Goal: Transaction & Acquisition: Purchase product/service

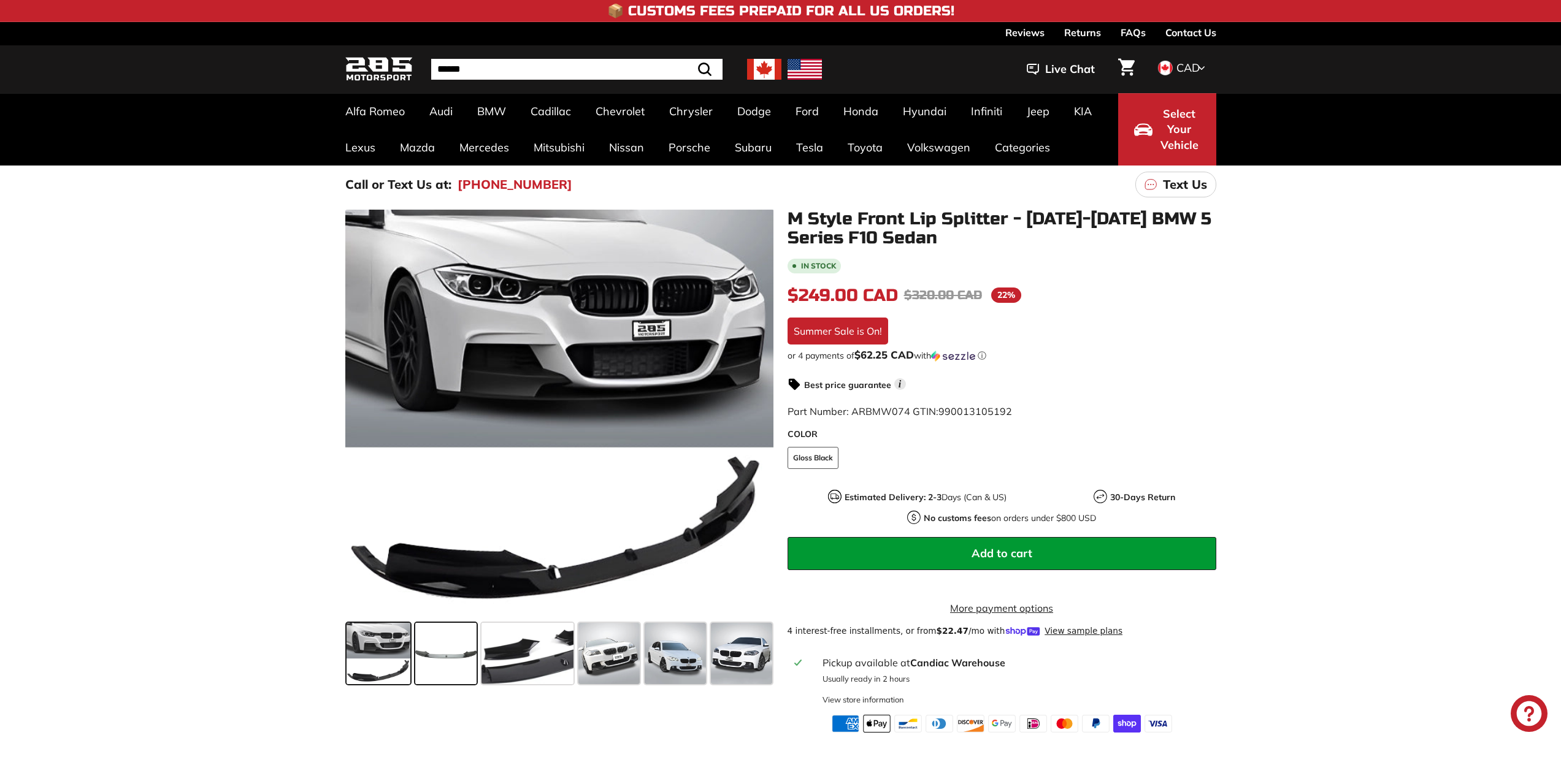
click at [449, 668] on span at bounding box center [446, 653] width 61 height 61
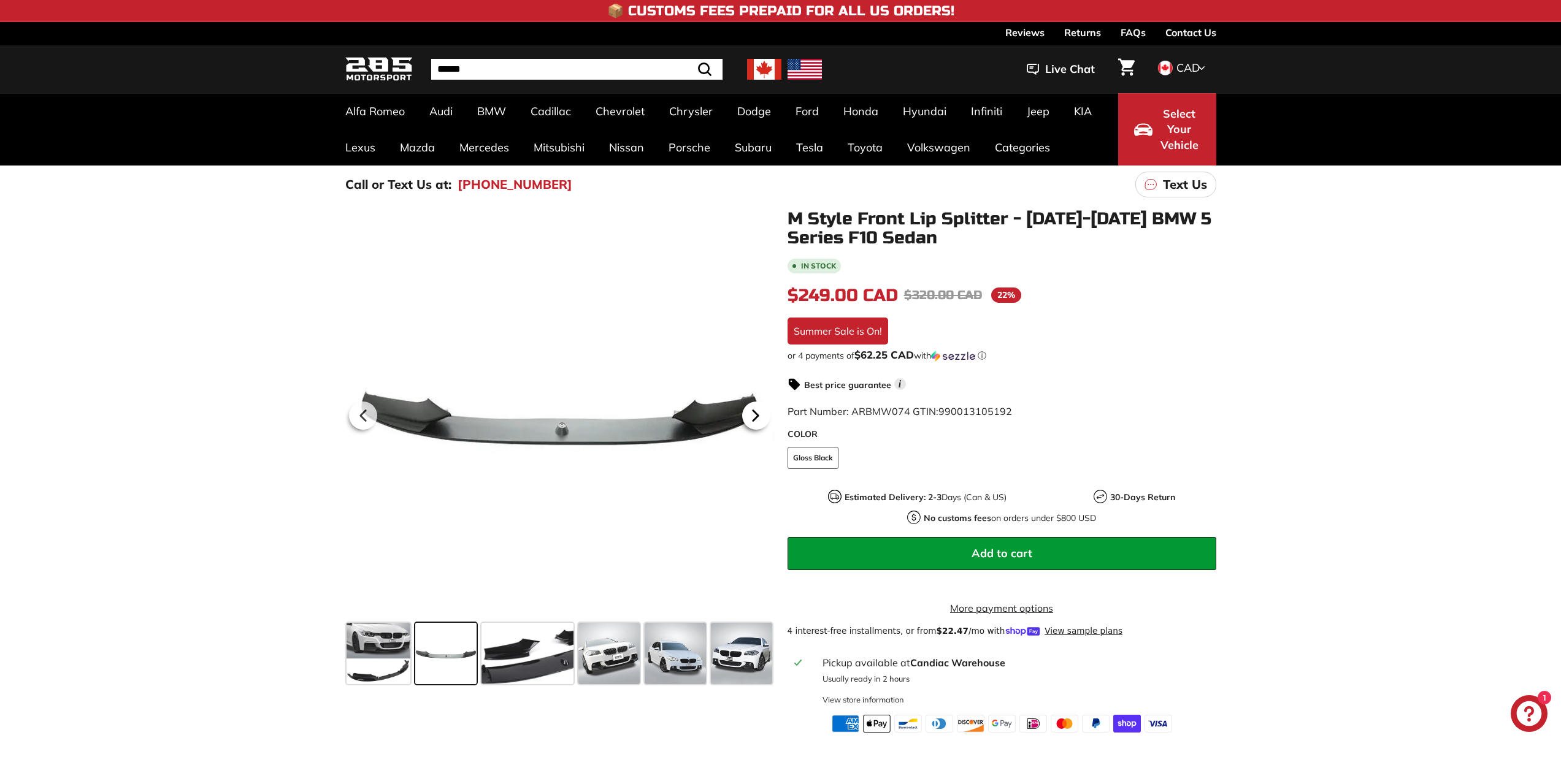
click at [756, 418] on icon at bounding box center [755, 415] width 5 height 10
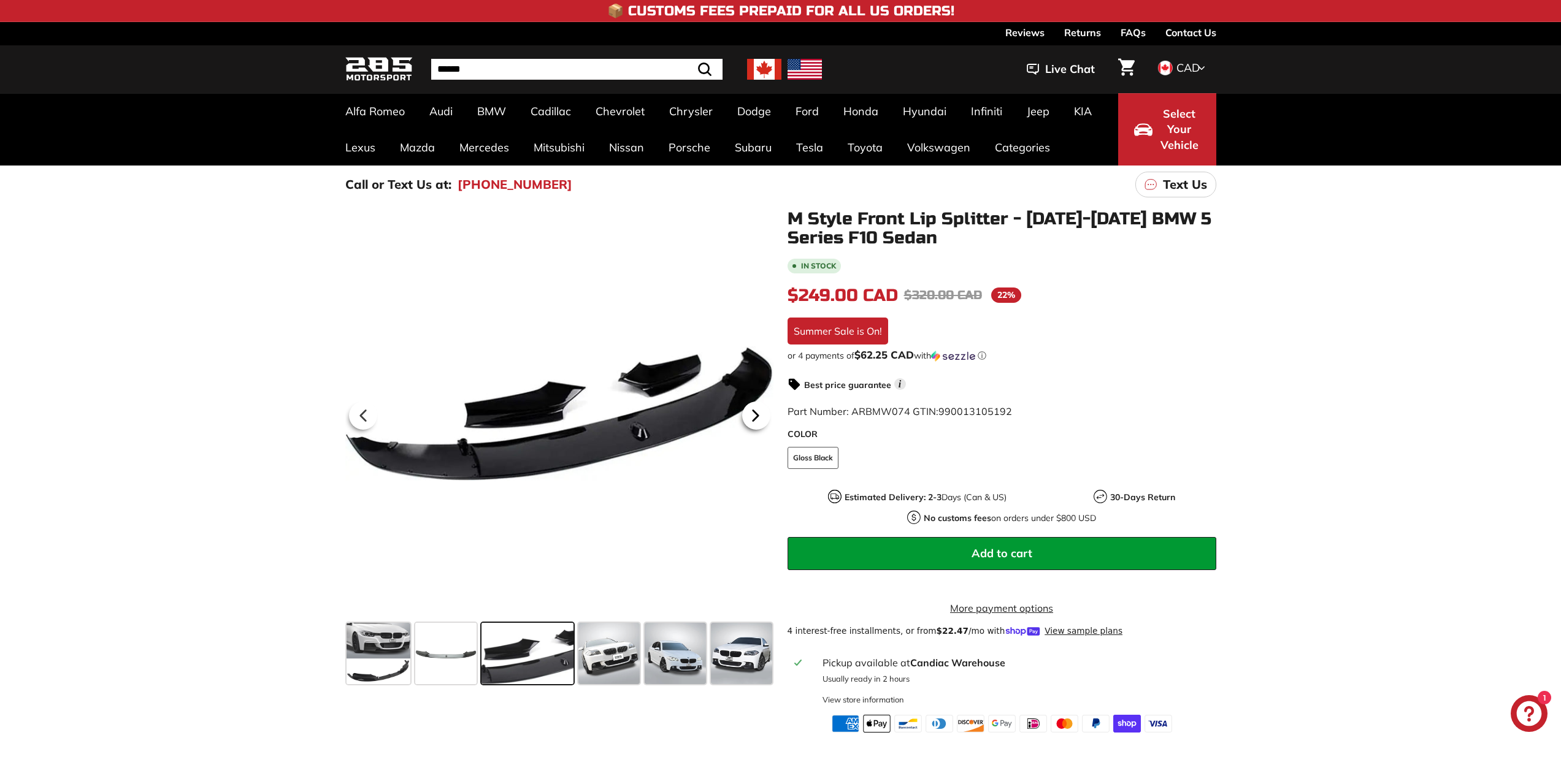
click at [757, 418] on icon at bounding box center [756, 415] width 28 height 28
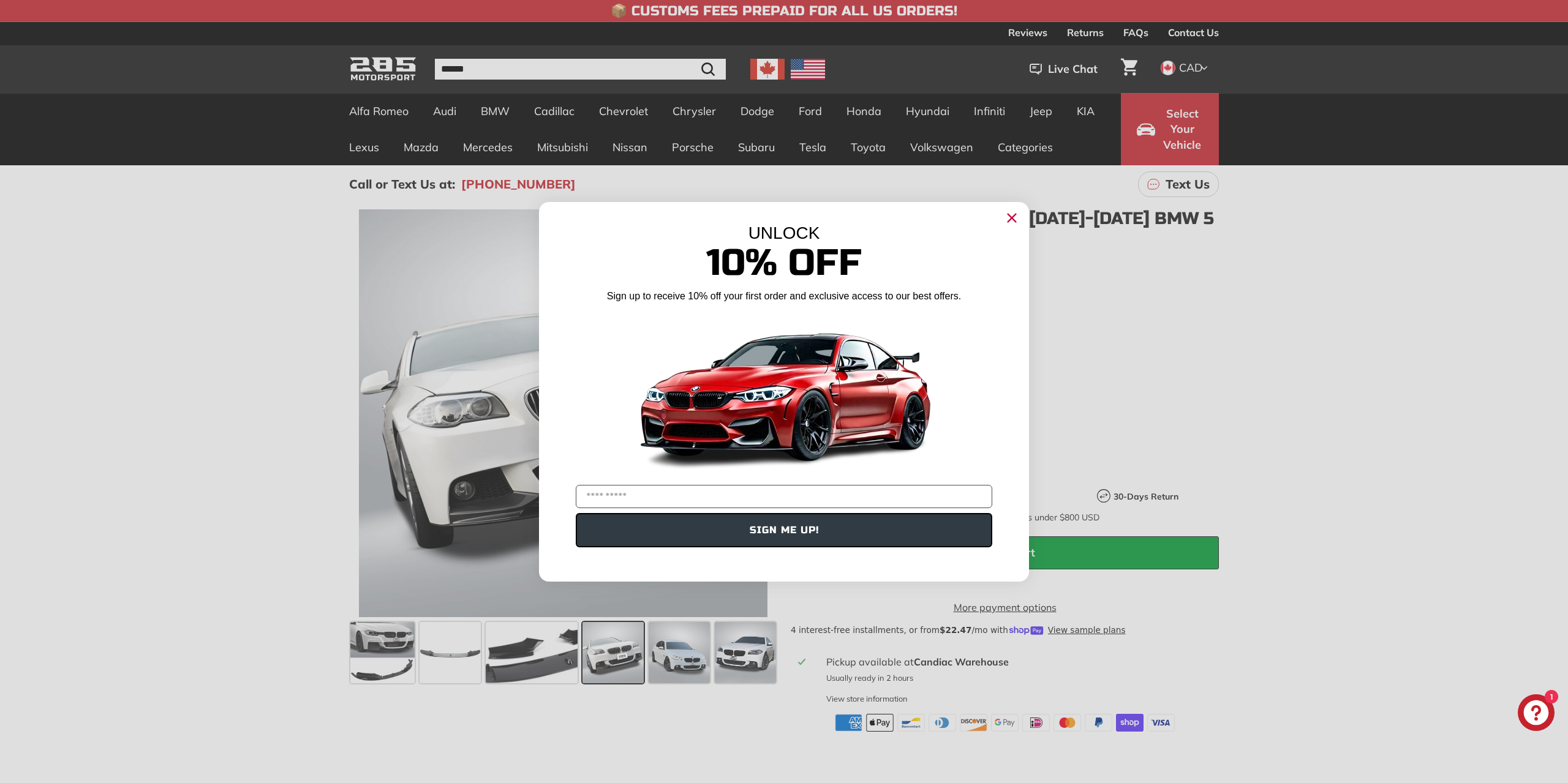
drag, startPoint x: 191, startPoint y: 438, endPoint x: 204, endPoint y: 440, distance: 13.2
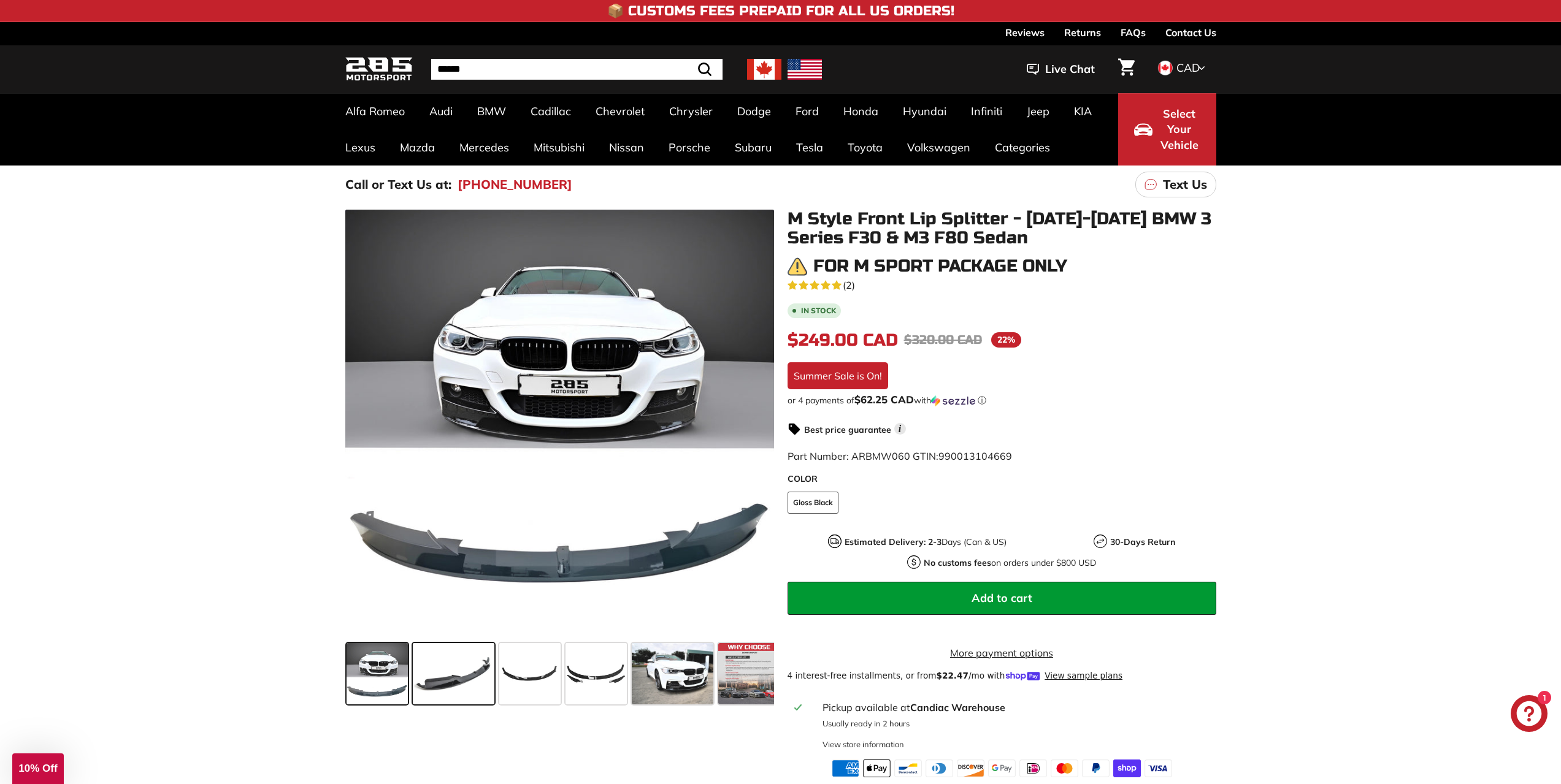
click at [438, 675] on span at bounding box center [453, 674] width 82 height 61
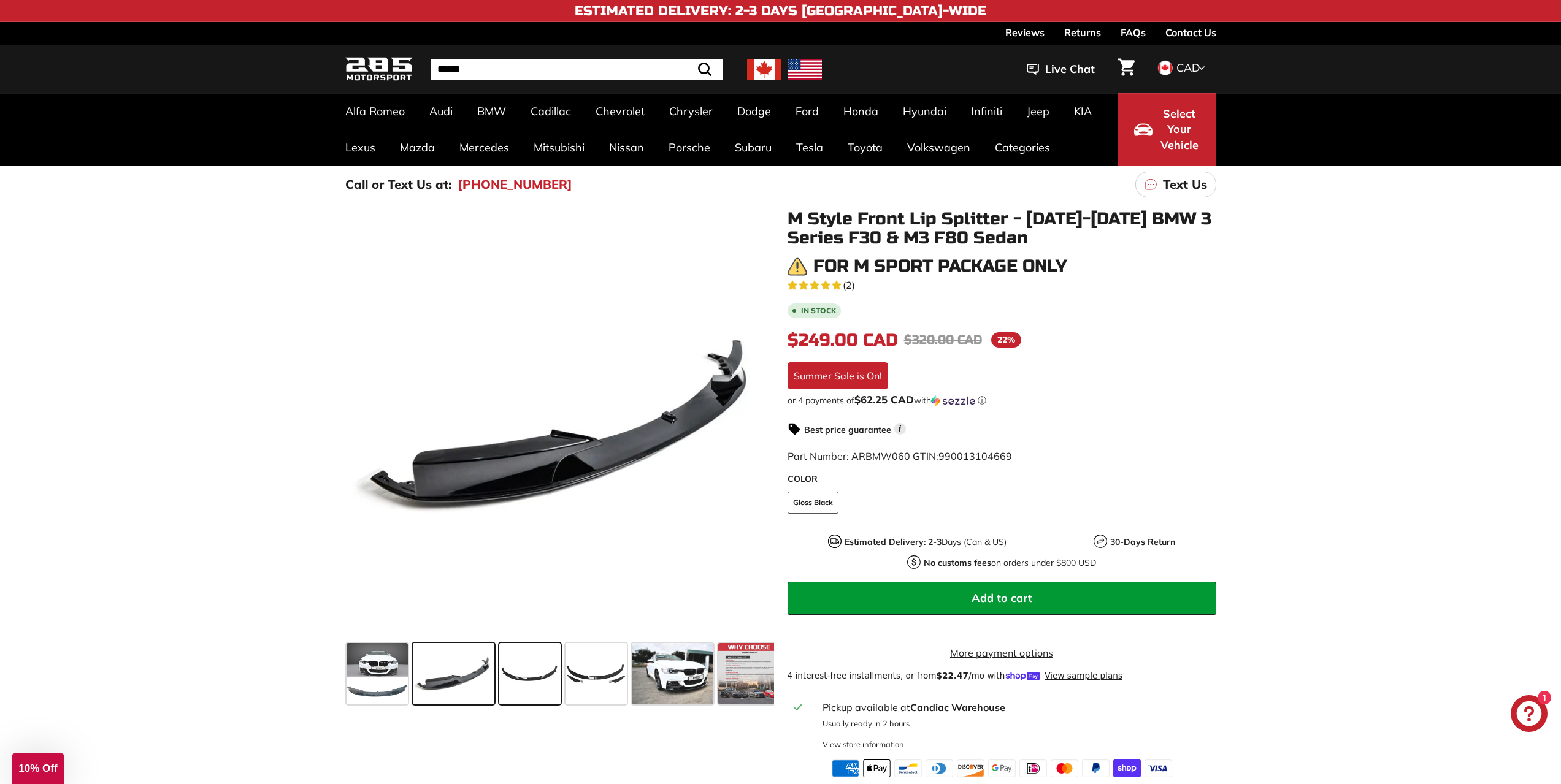
click at [513, 667] on span at bounding box center [530, 674] width 61 height 61
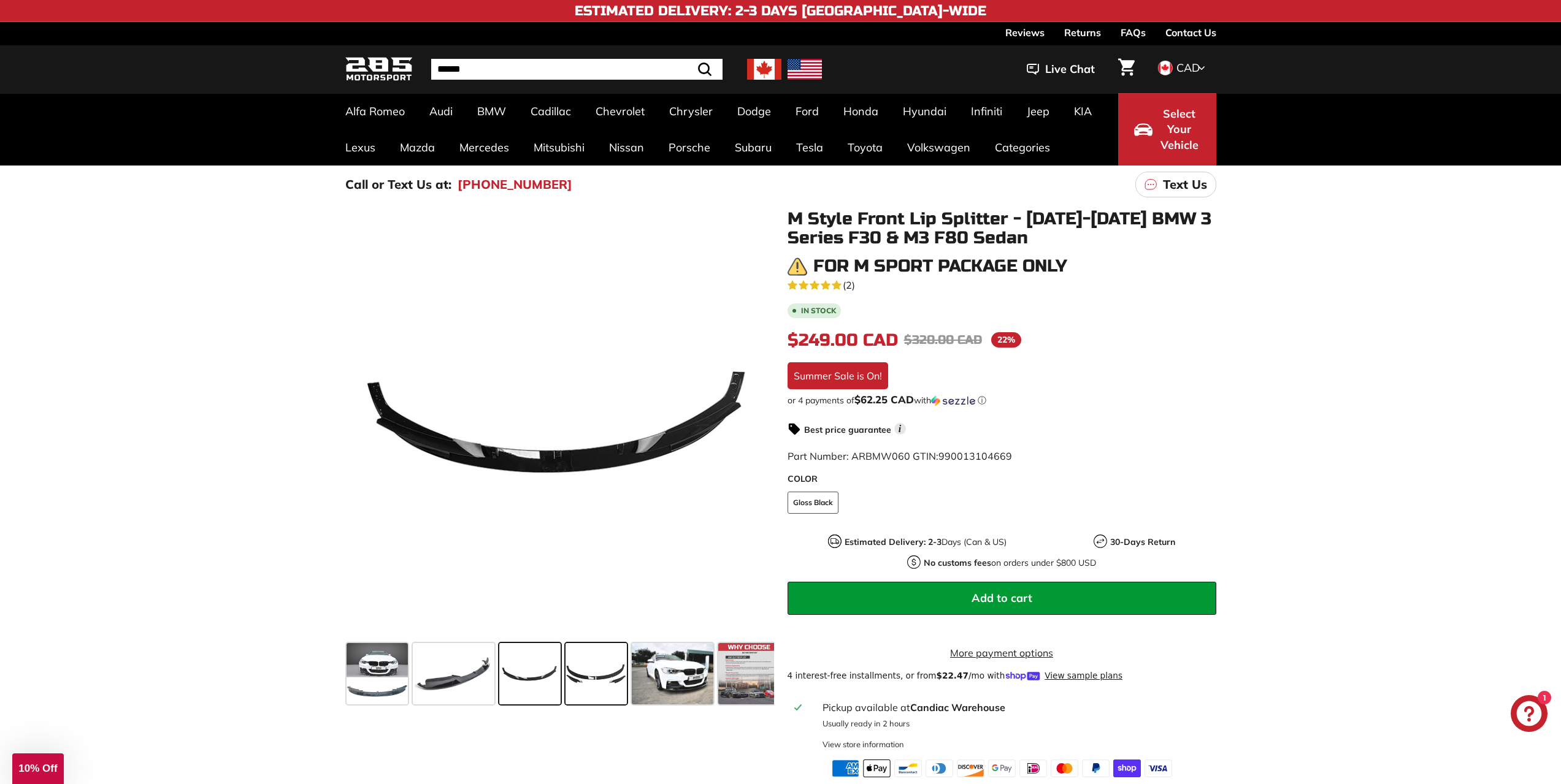
click at [592, 666] on span at bounding box center [596, 674] width 61 height 61
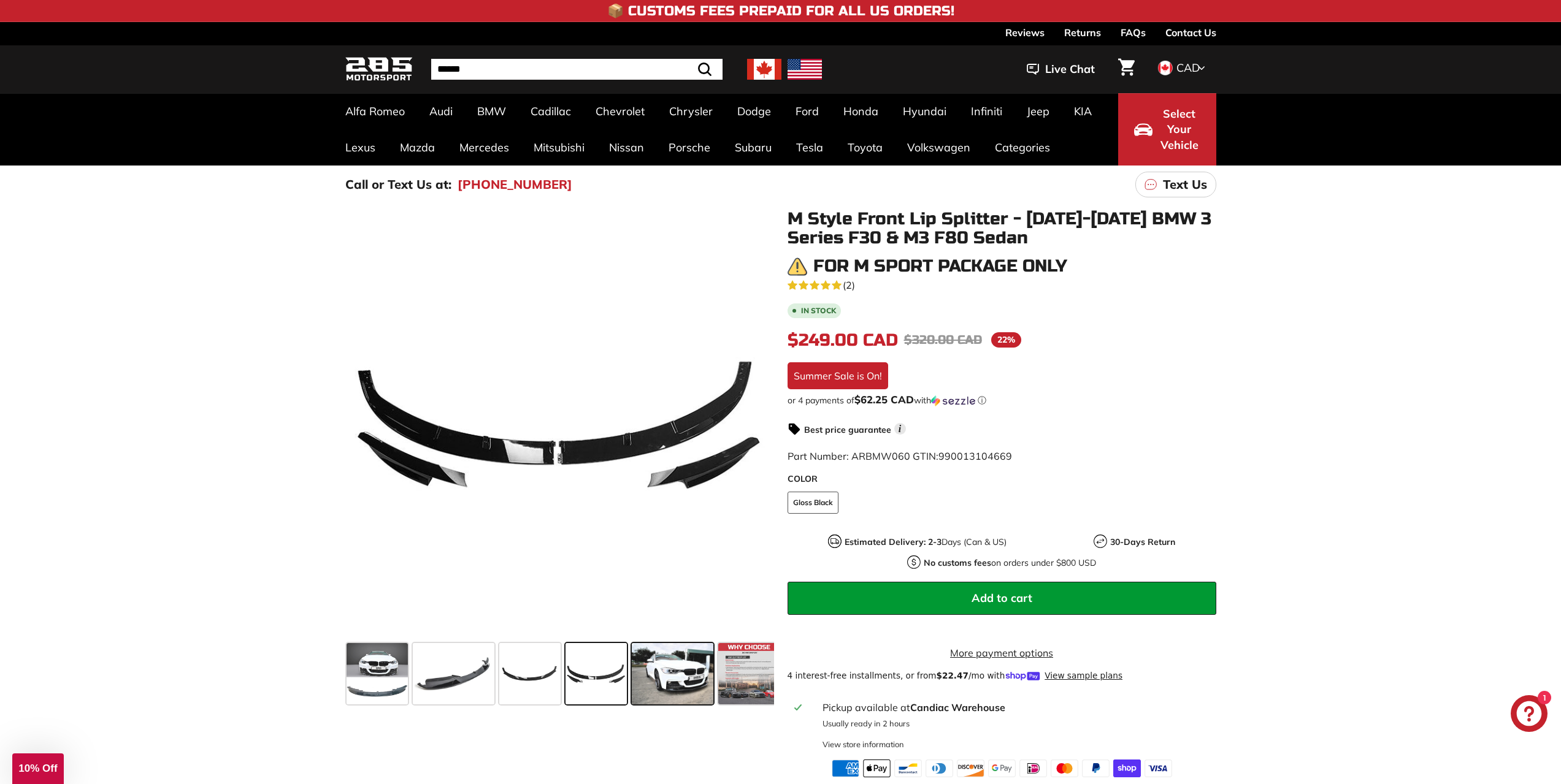
click at [653, 672] on span at bounding box center [672, 674] width 82 height 61
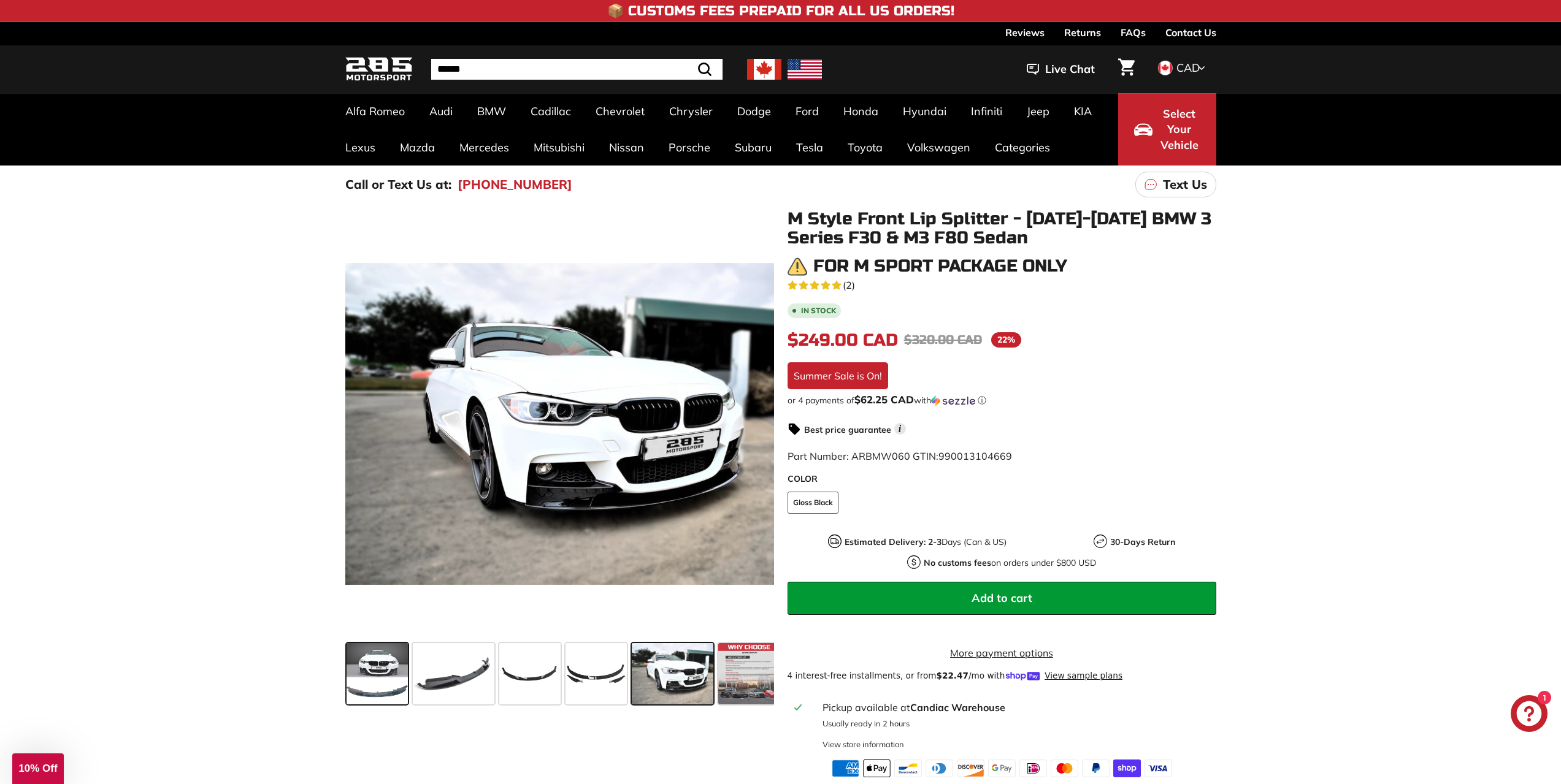
click at [381, 693] on span at bounding box center [378, 674] width 61 height 61
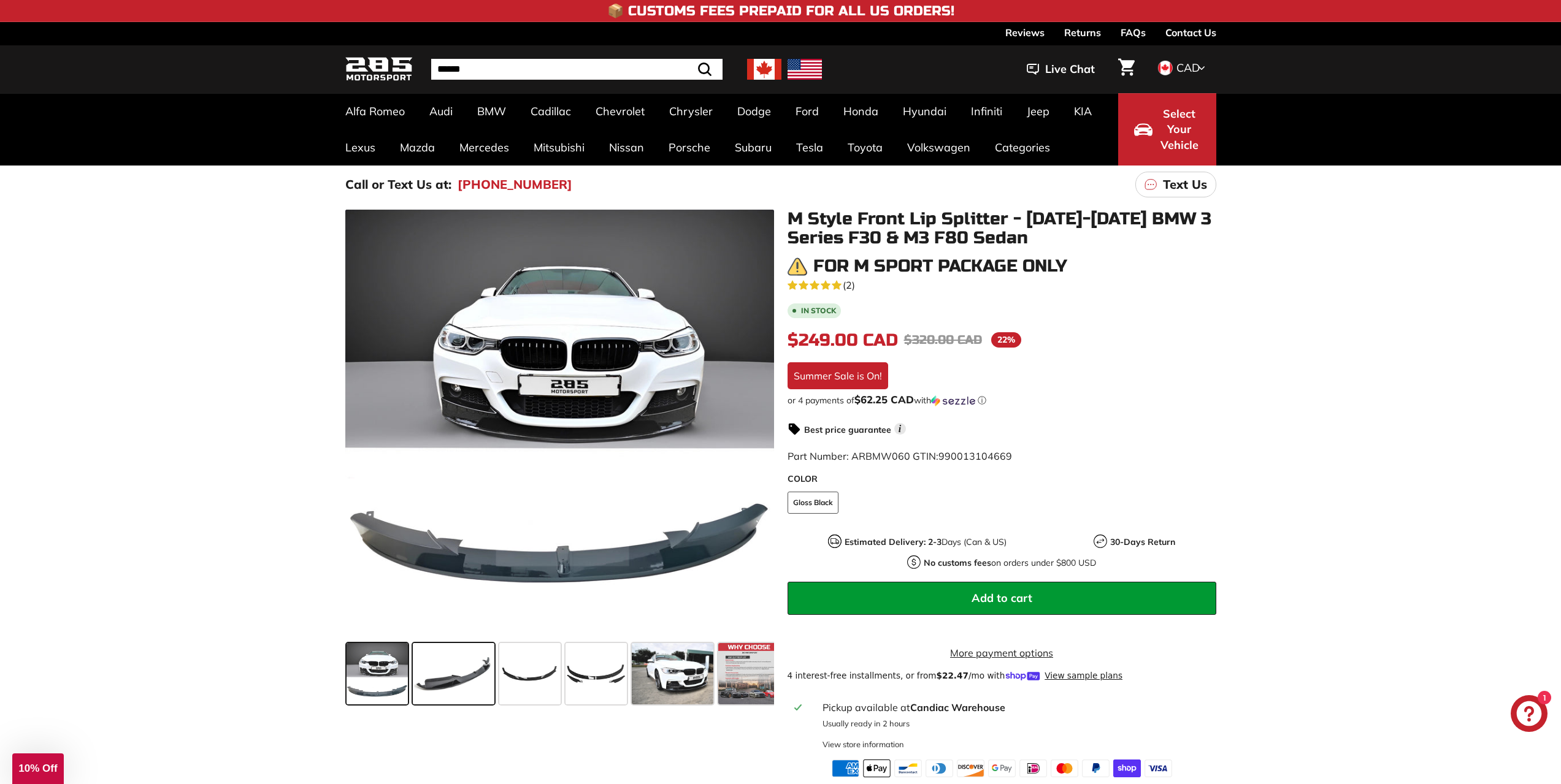
click at [459, 690] on span at bounding box center [453, 674] width 82 height 61
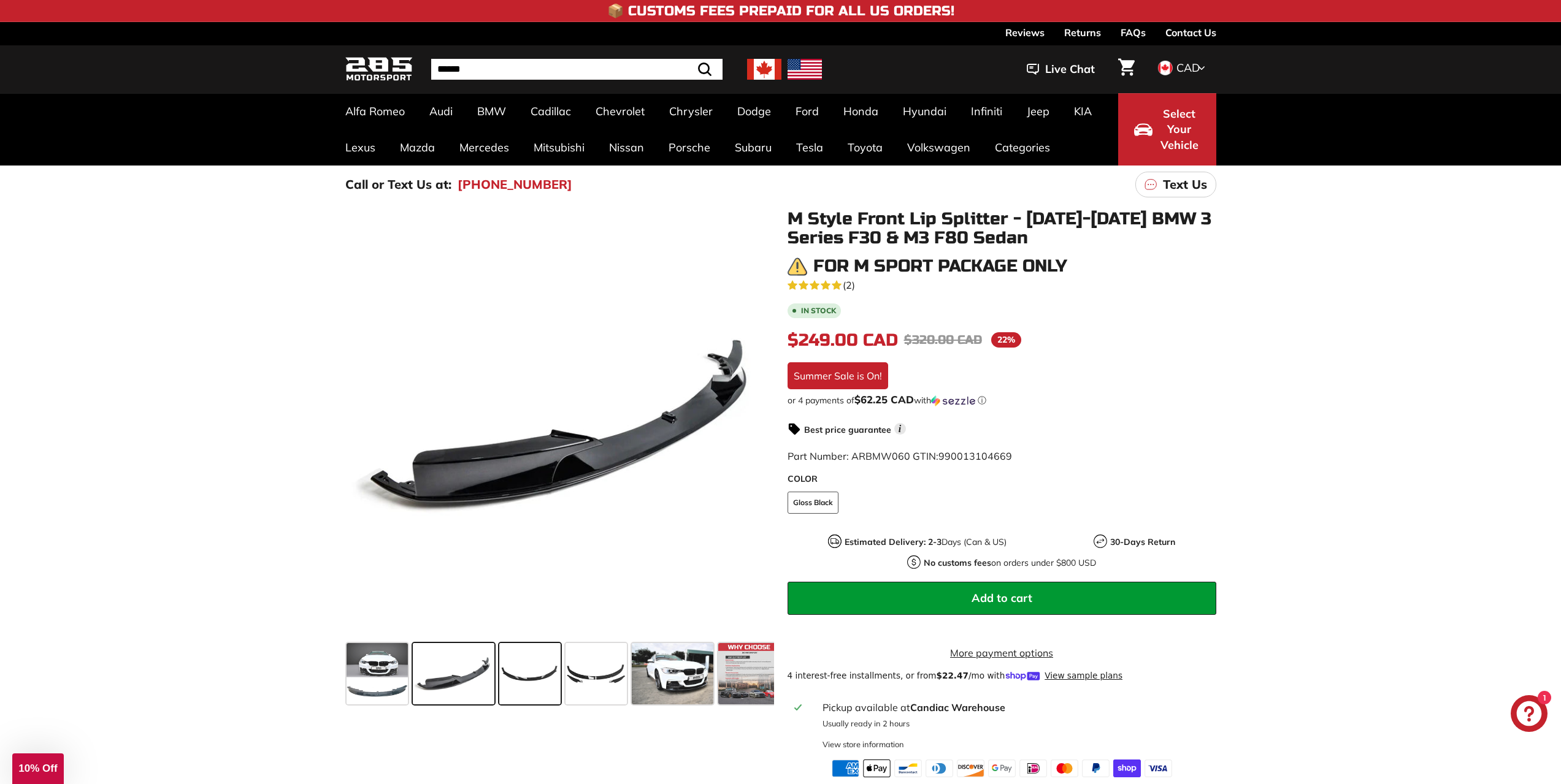
click at [550, 688] on span at bounding box center [530, 674] width 61 height 61
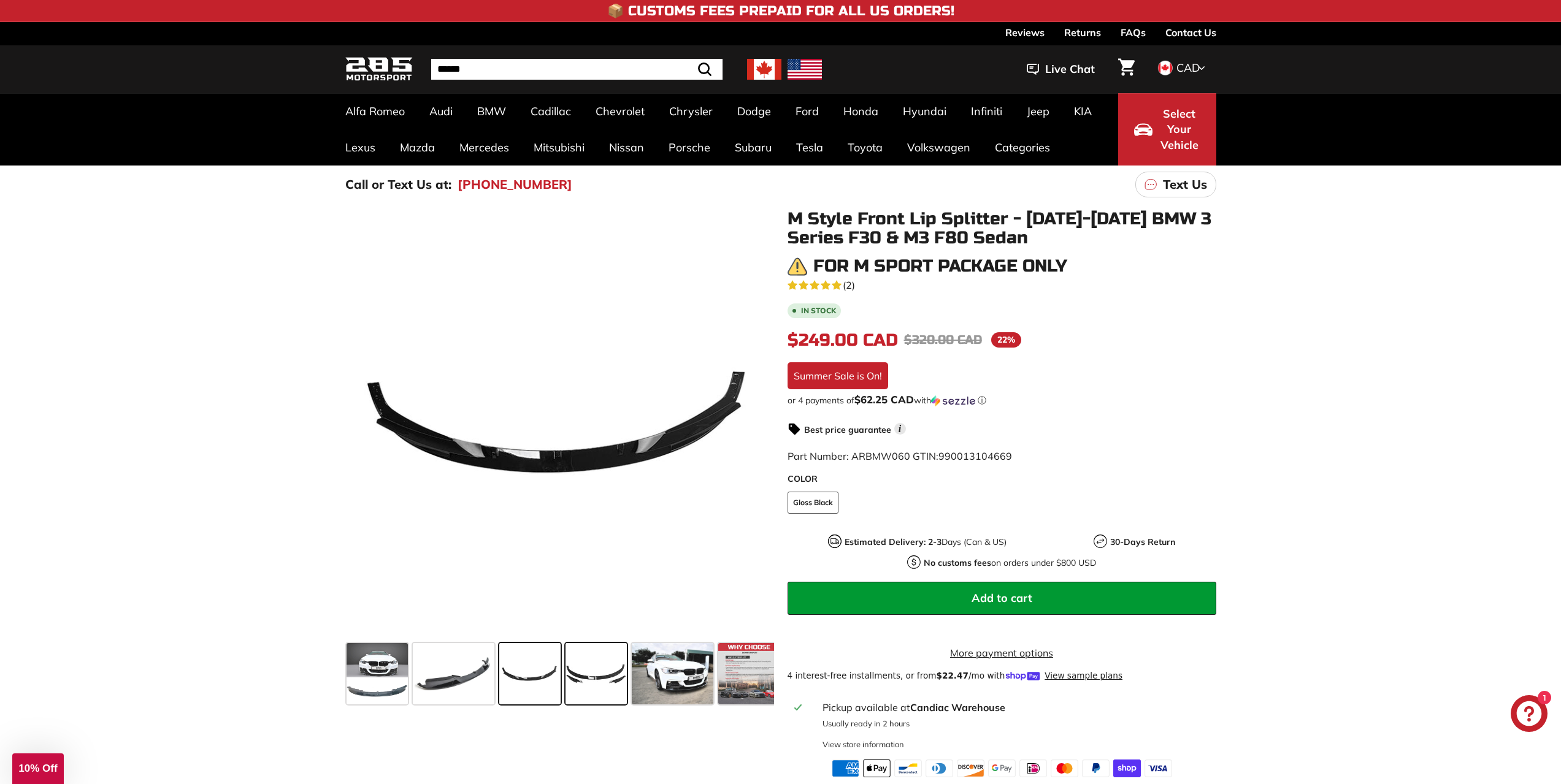
click at [586, 683] on span at bounding box center [596, 674] width 61 height 61
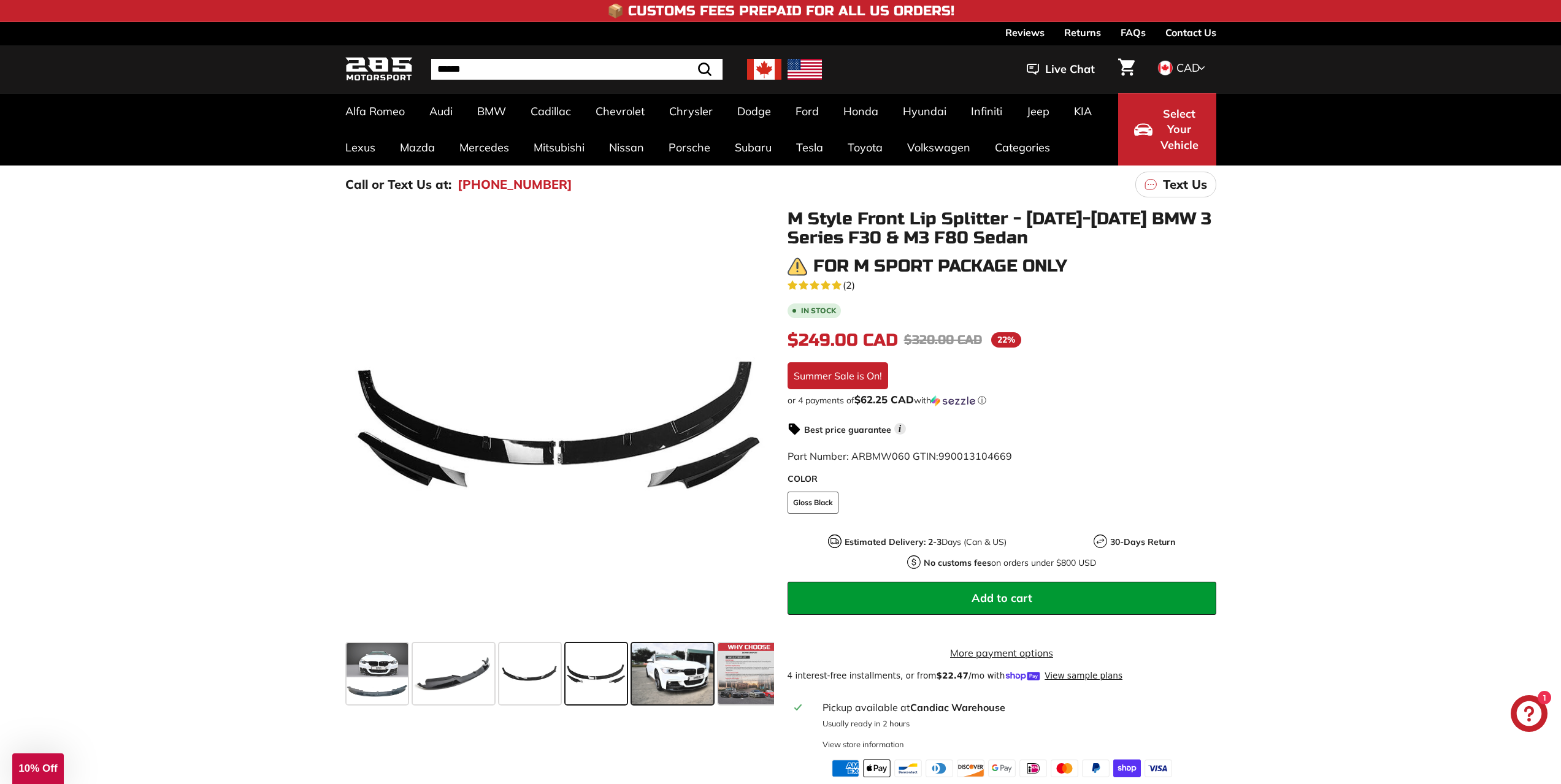
click at [651, 688] on span at bounding box center [672, 674] width 82 height 61
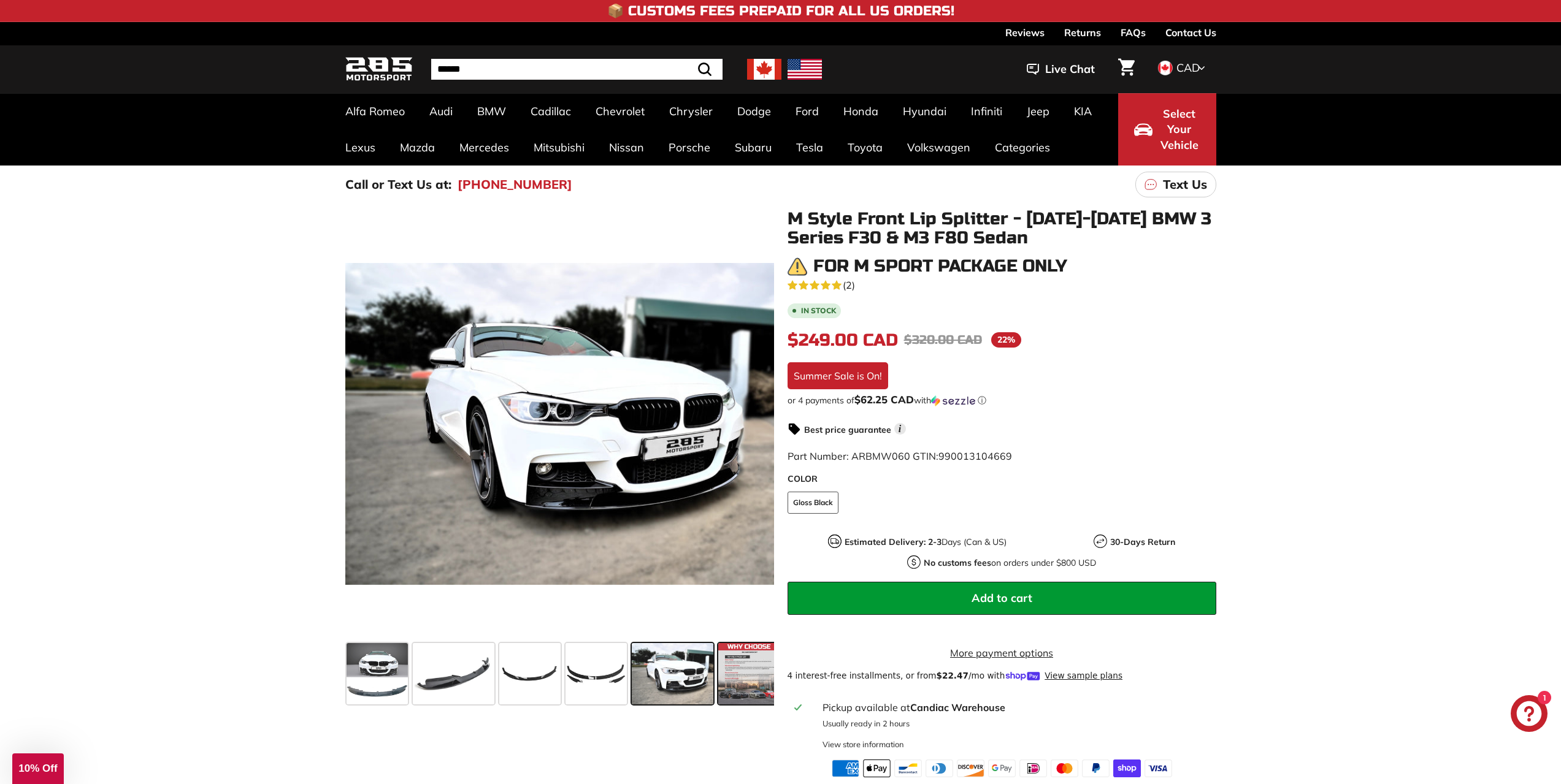
click at [721, 686] on div at bounding box center [749, 674] width 66 height 66
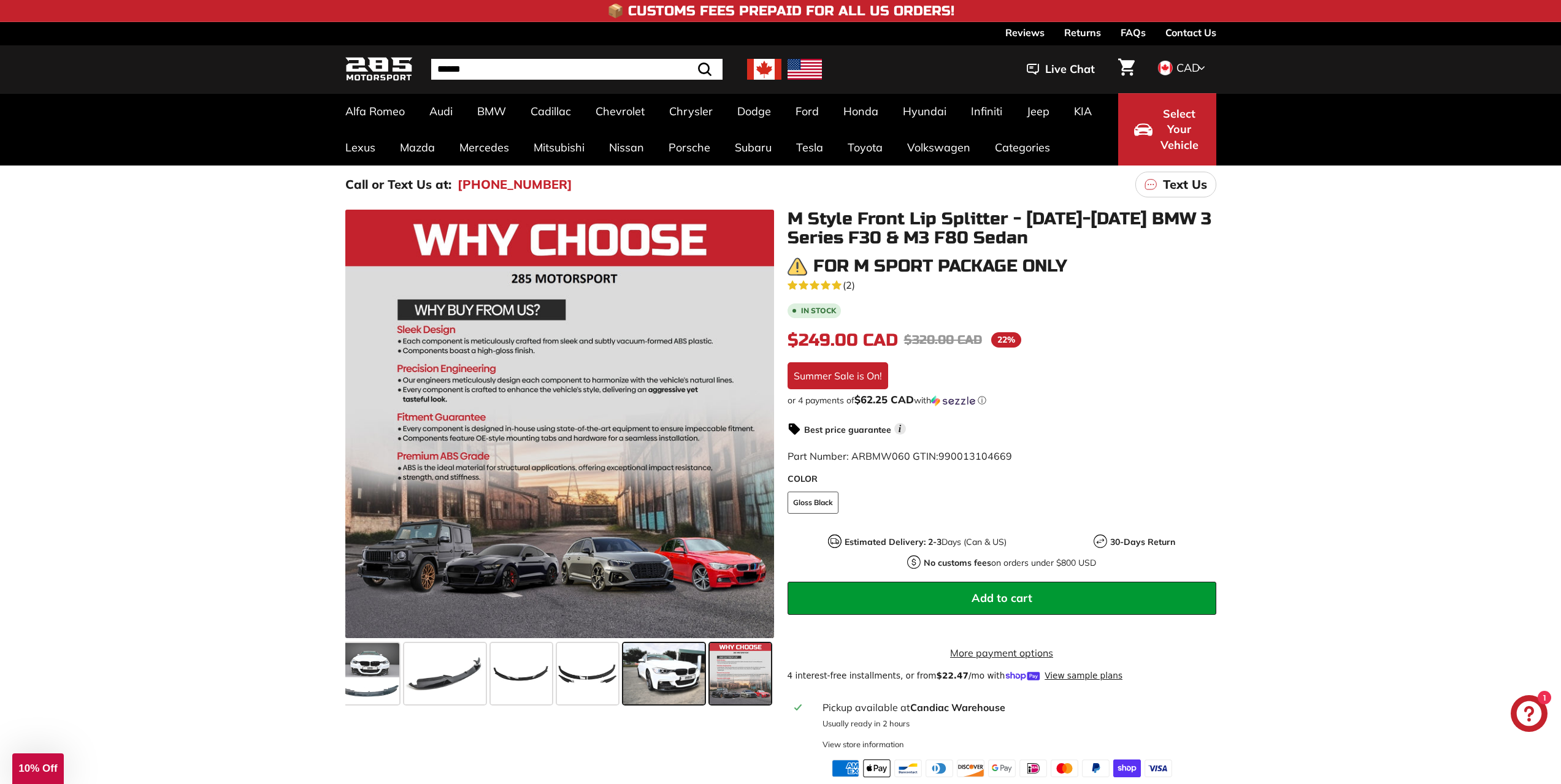
click at [695, 694] on span at bounding box center [664, 674] width 82 height 61
